Goal: Navigation & Orientation: Find specific page/section

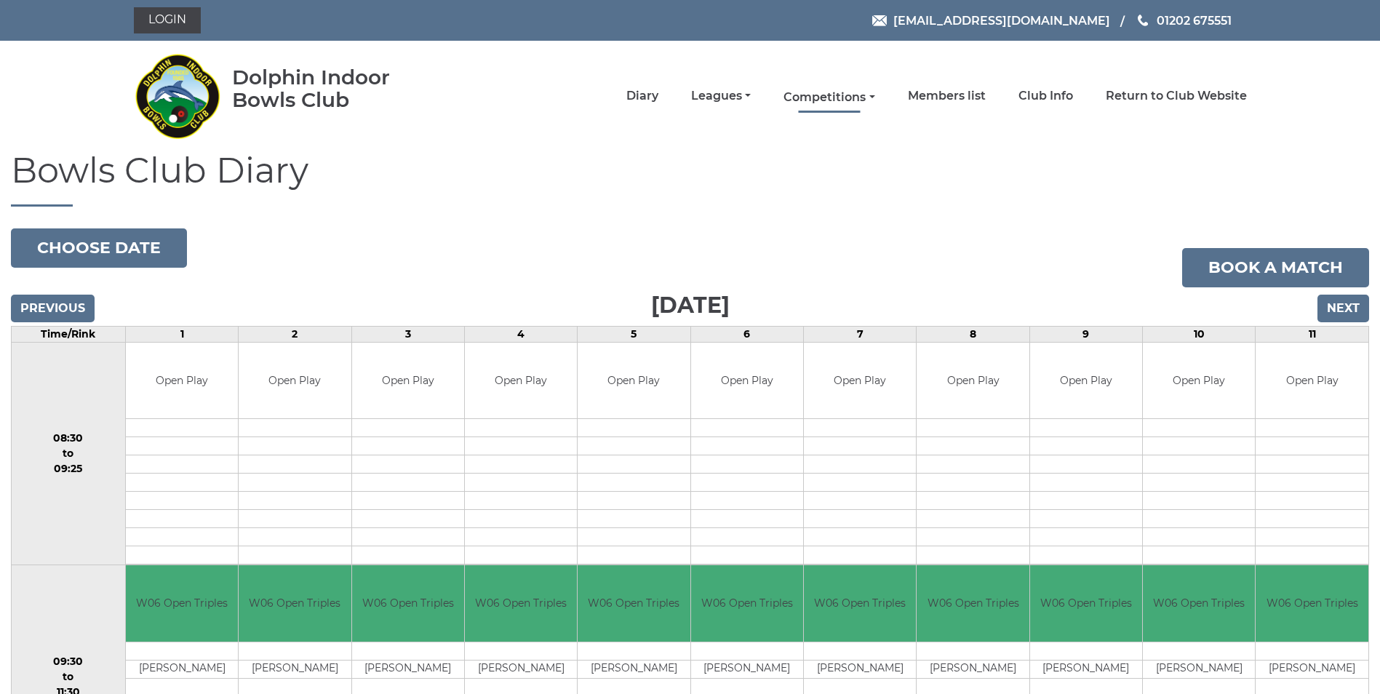
click at [852, 98] on link "Competitions" at bounding box center [828, 97] width 91 height 16
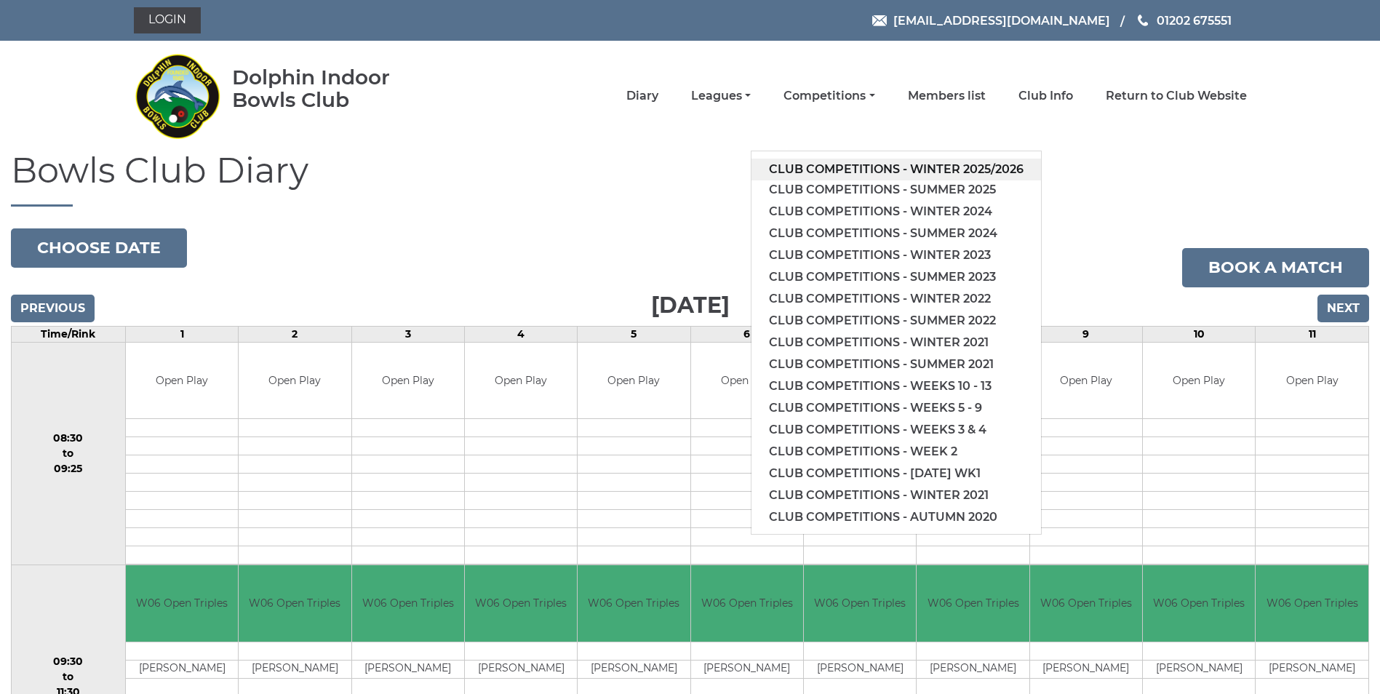
click at [866, 169] on link "Club competitions - Winter 2025/2026" at bounding box center [896, 170] width 290 height 22
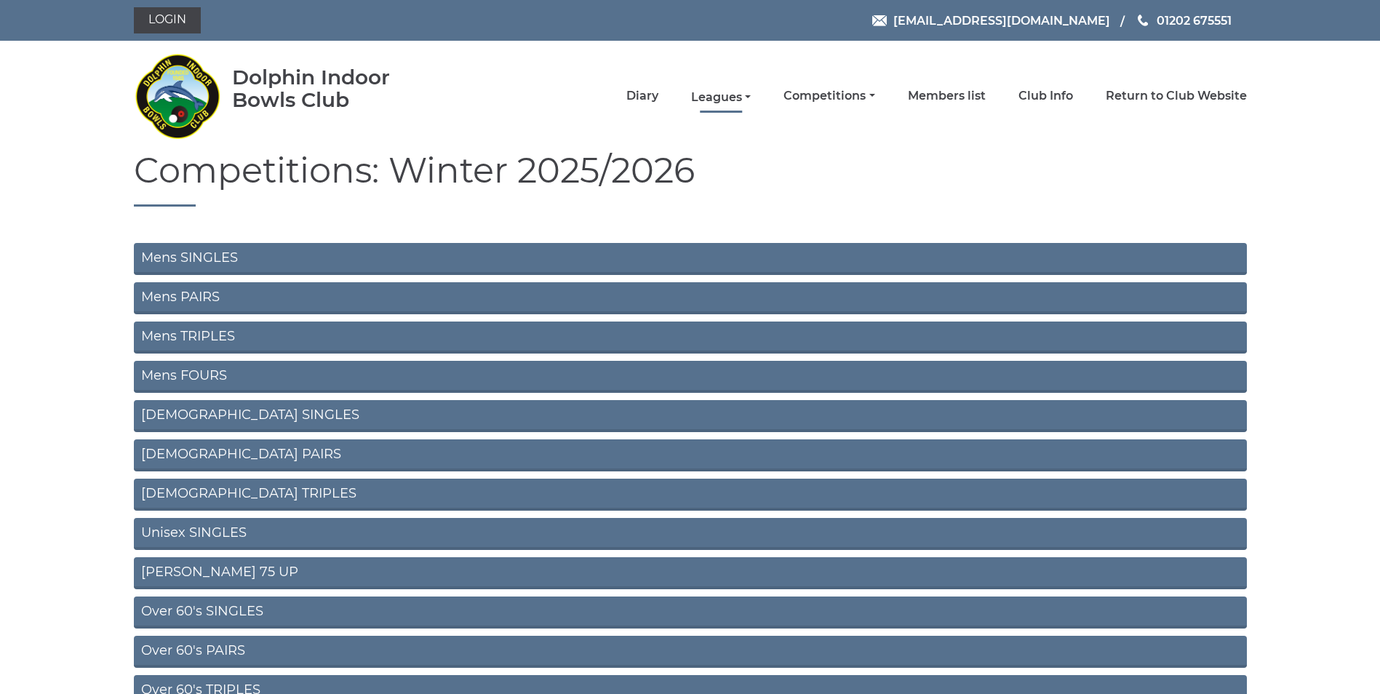
click at [712, 104] on link "Leagues" at bounding box center [721, 97] width 60 height 16
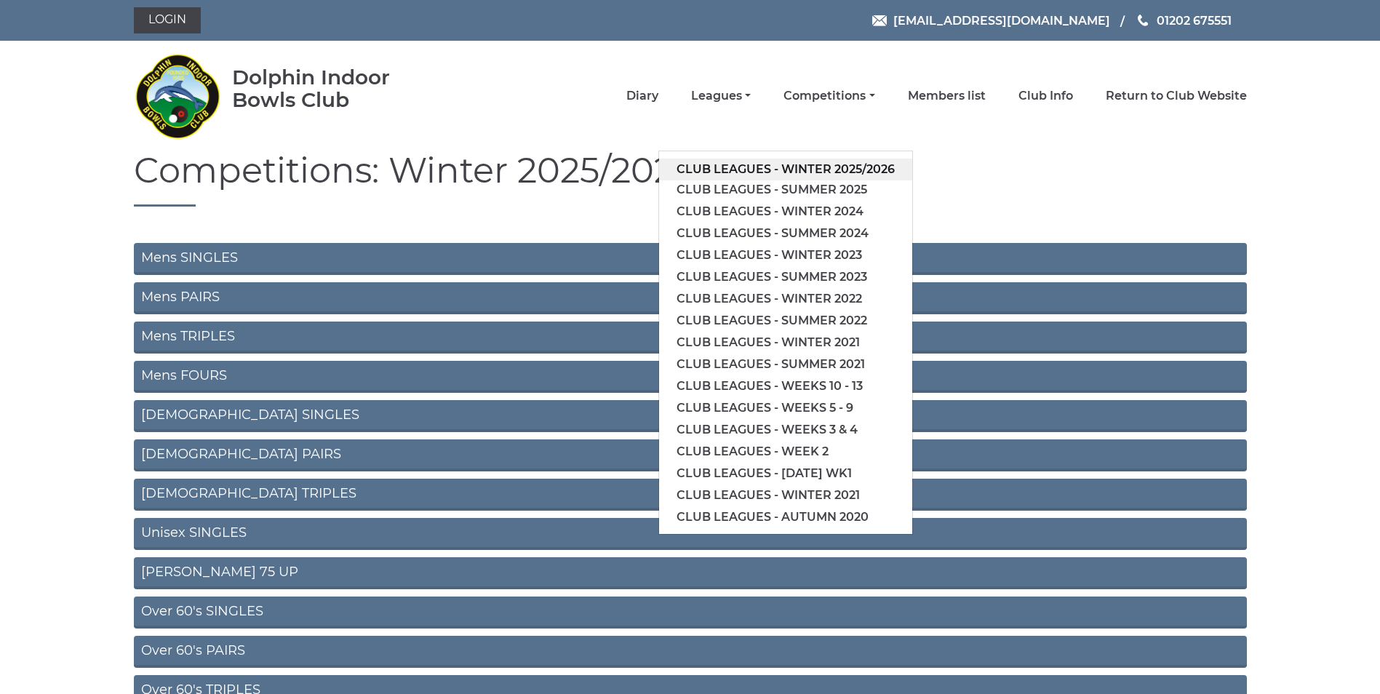
click at [797, 169] on link "Club leagues - Winter 2025/2026" at bounding box center [785, 170] width 253 height 22
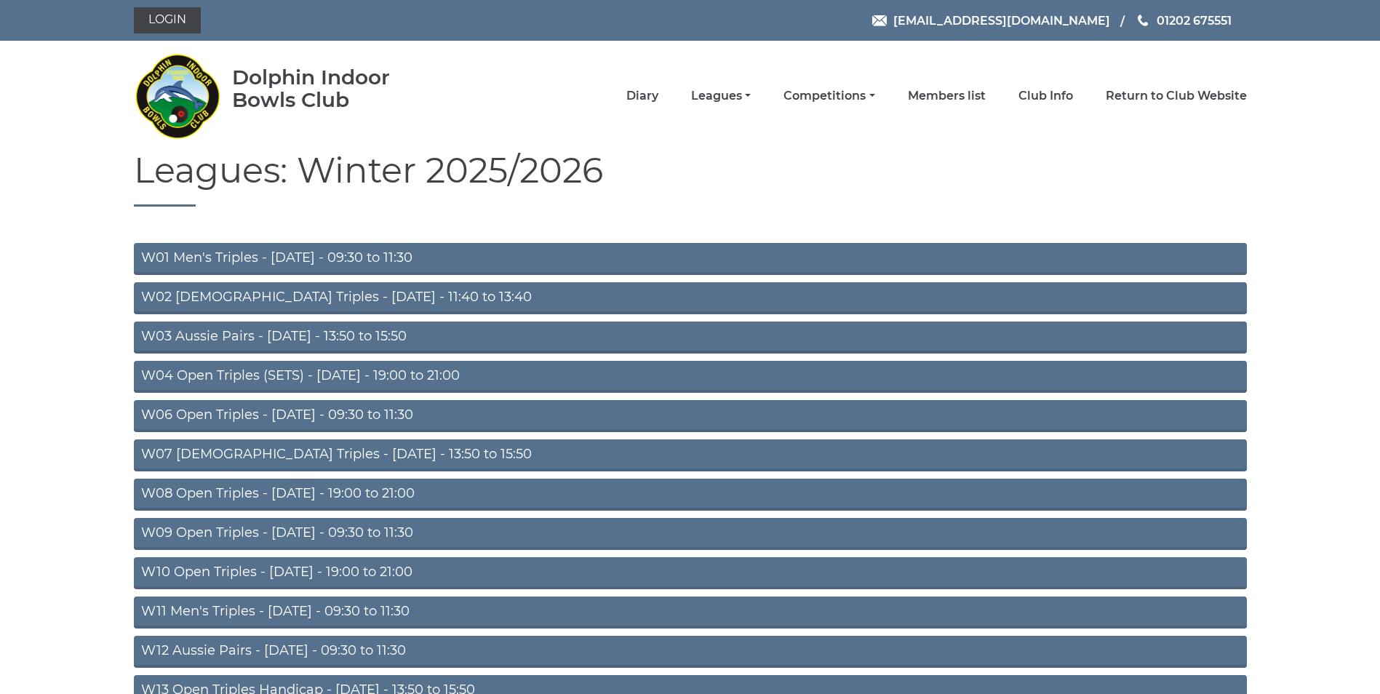
click at [375, 375] on link "W04 Open Triples (SETS) - Monday - 19:00 to 21:00" at bounding box center [690, 377] width 1113 height 32
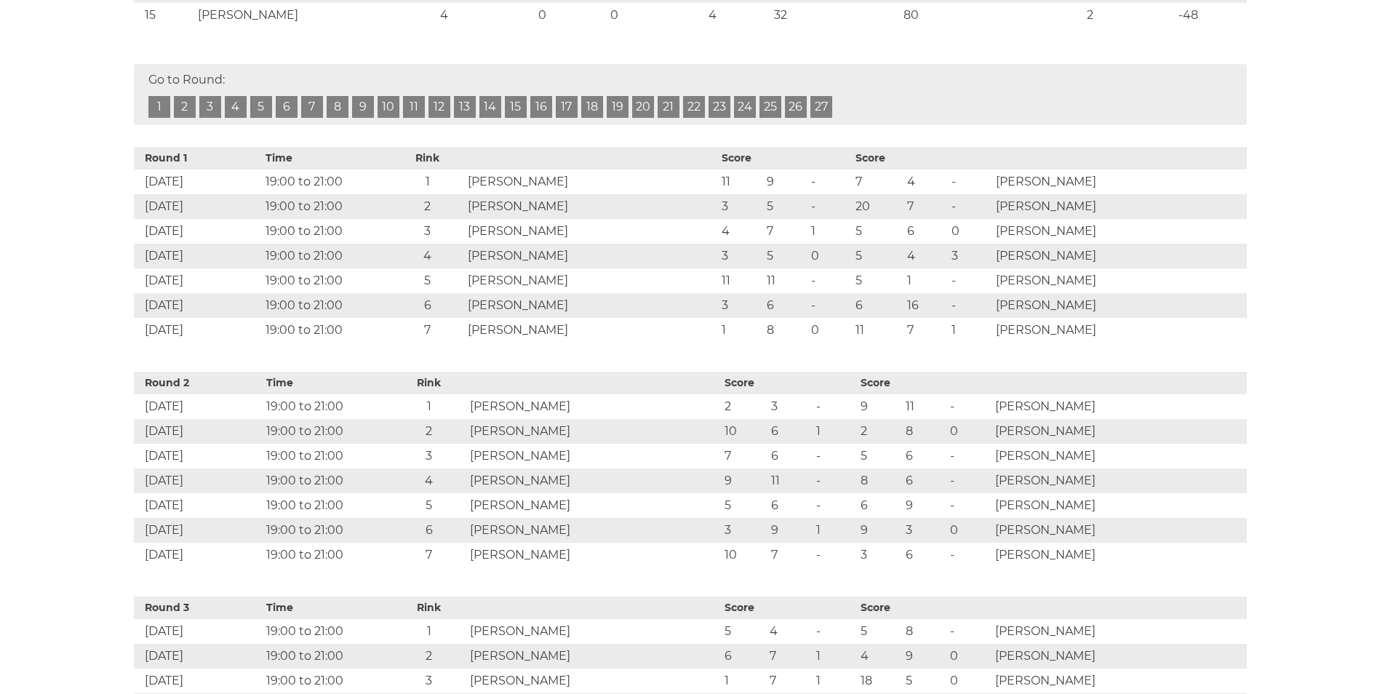
scroll to position [96, 0]
